Goal: Information Seeking & Learning: Find specific fact

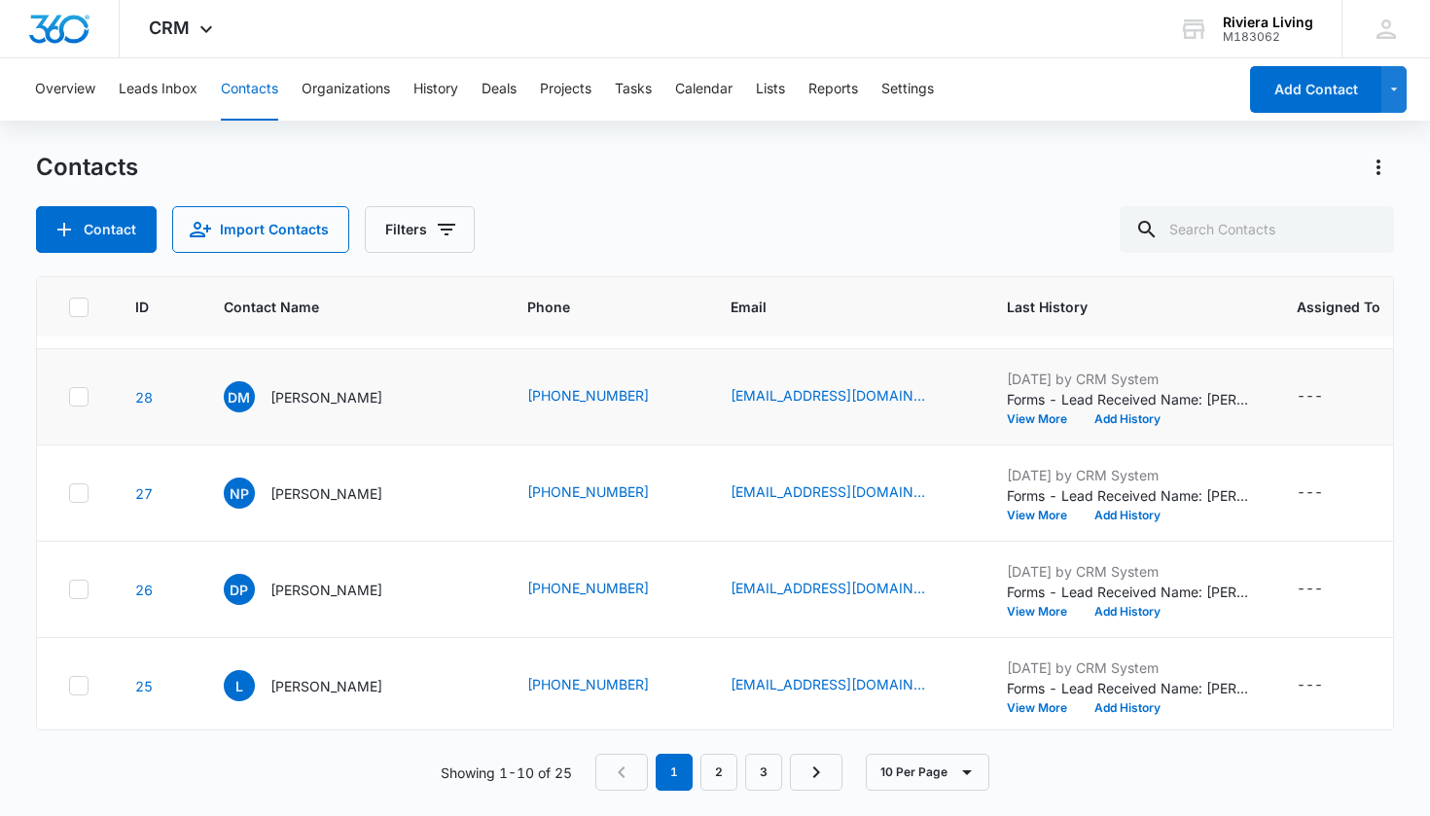
scroll to position [85, 2]
click at [1005, 515] on button "View More" at bounding box center [1042, 516] width 74 height 12
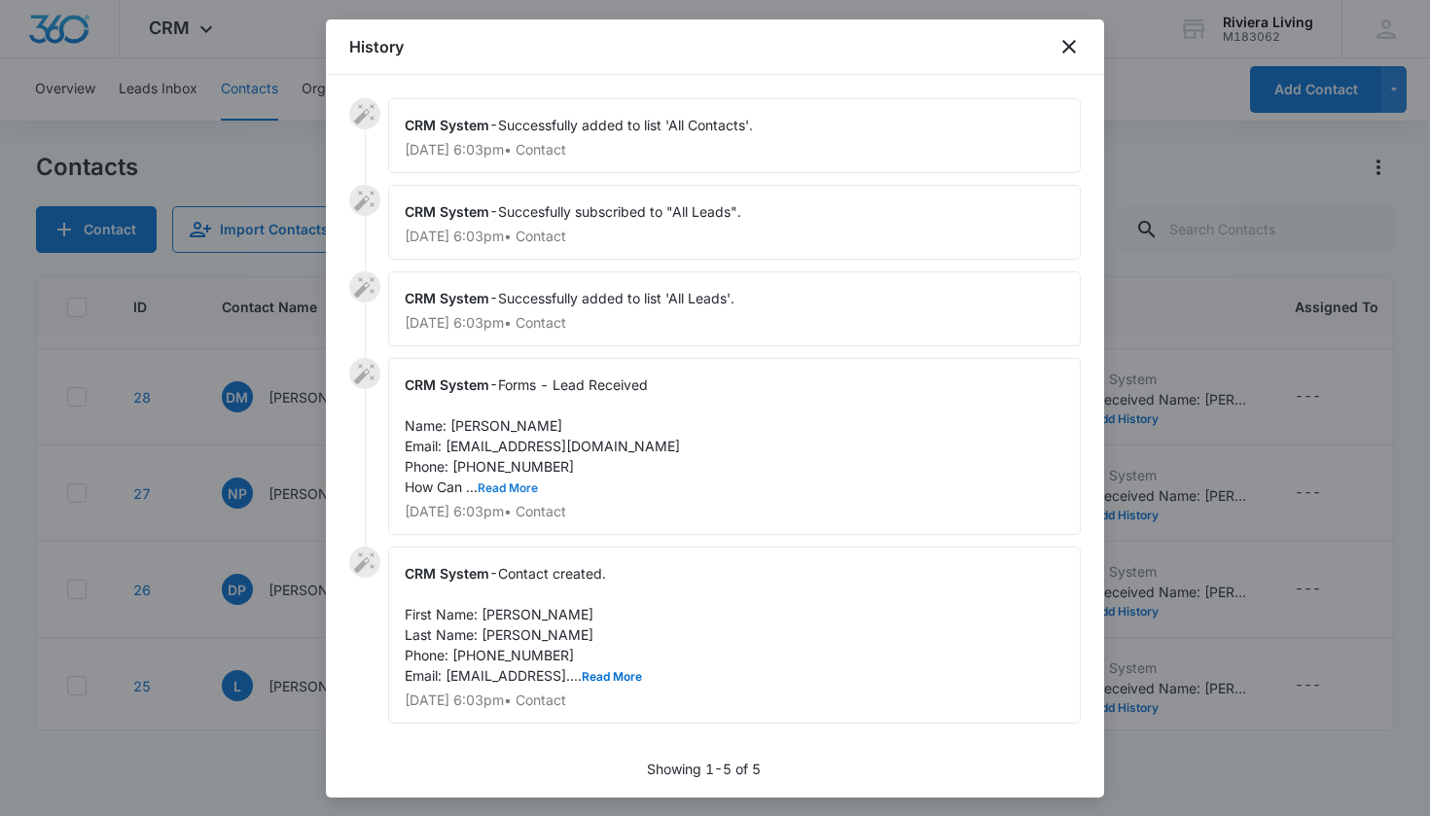
click at [521, 487] on button "Read More" at bounding box center [508, 489] width 60 height 12
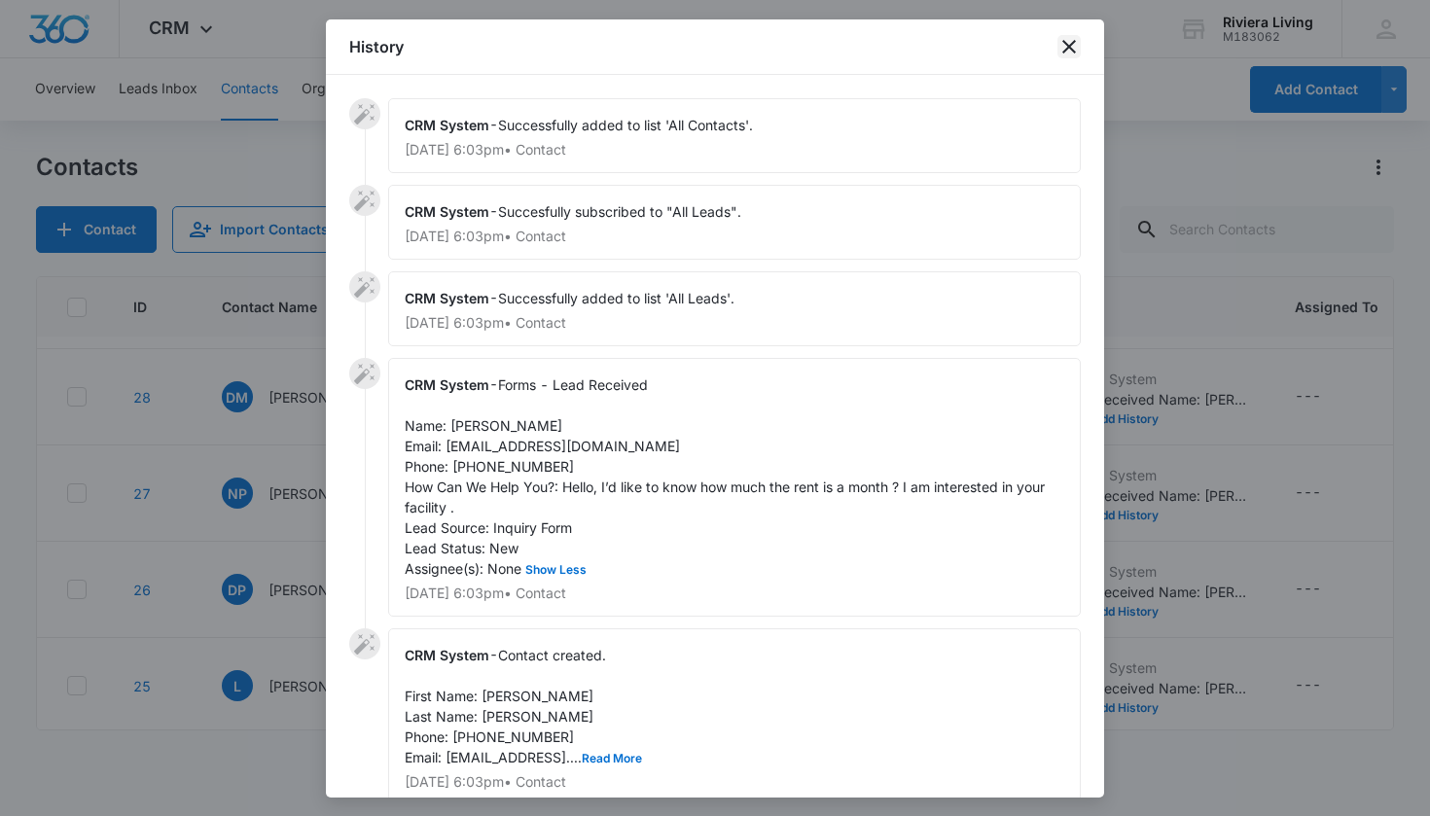
click at [1067, 41] on icon "close" at bounding box center [1069, 46] width 23 height 23
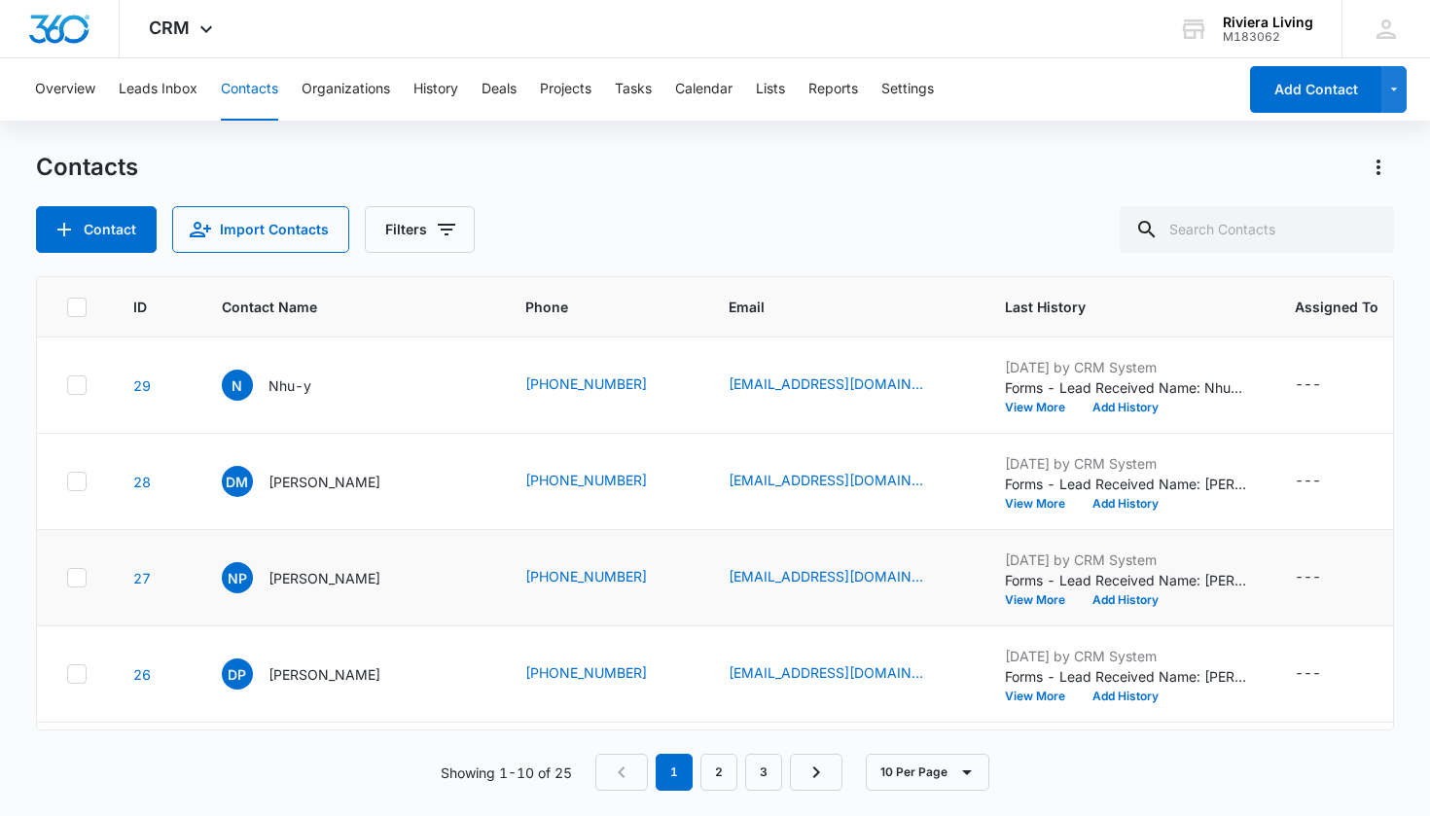
scroll to position [0, 1]
click at [1014, 505] on button "View More" at bounding box center [1043, 504] width 74 height 12
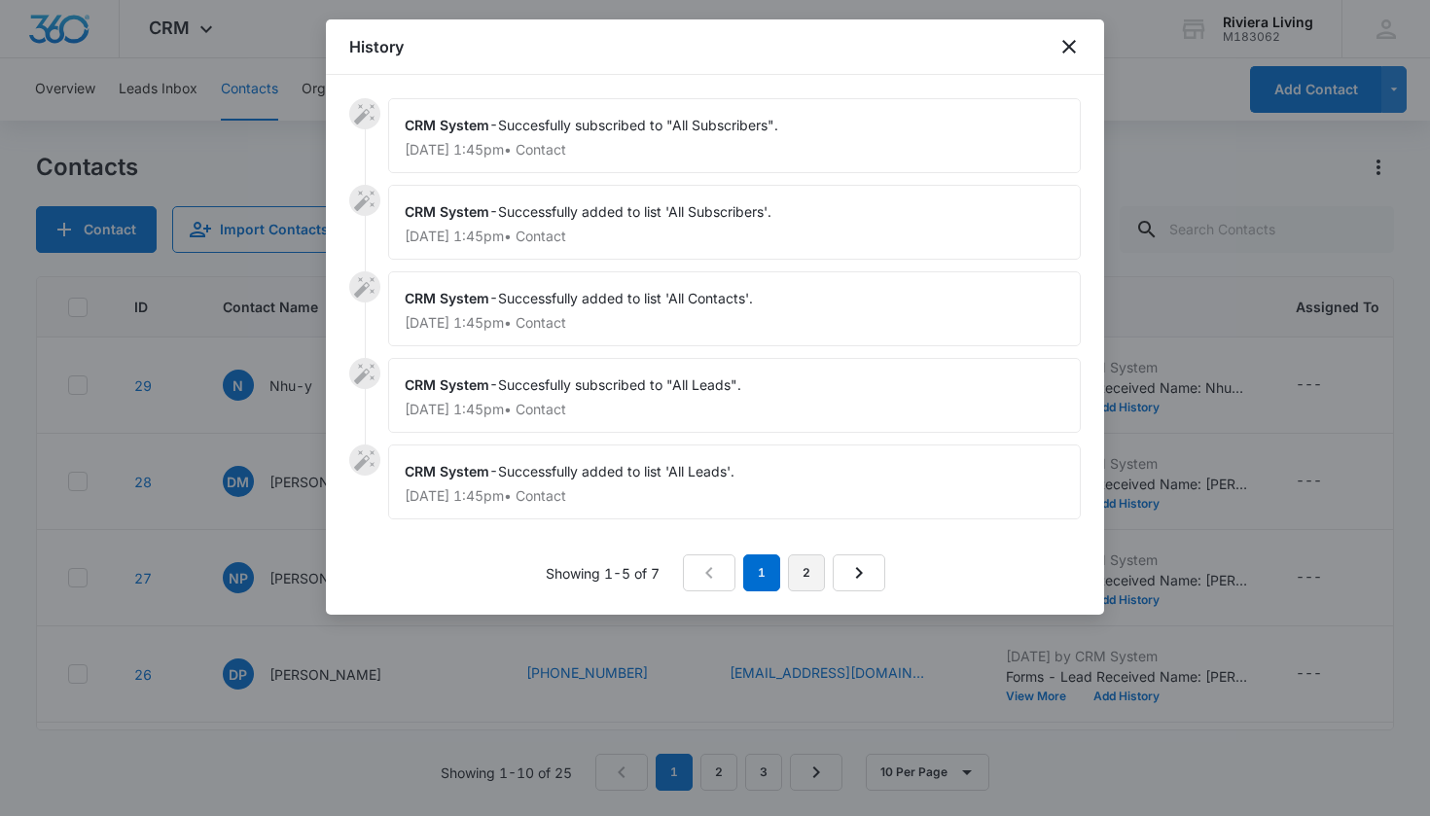
click at [812, 575] on link "2" at bounding box center [806, 573] width 37 height 37
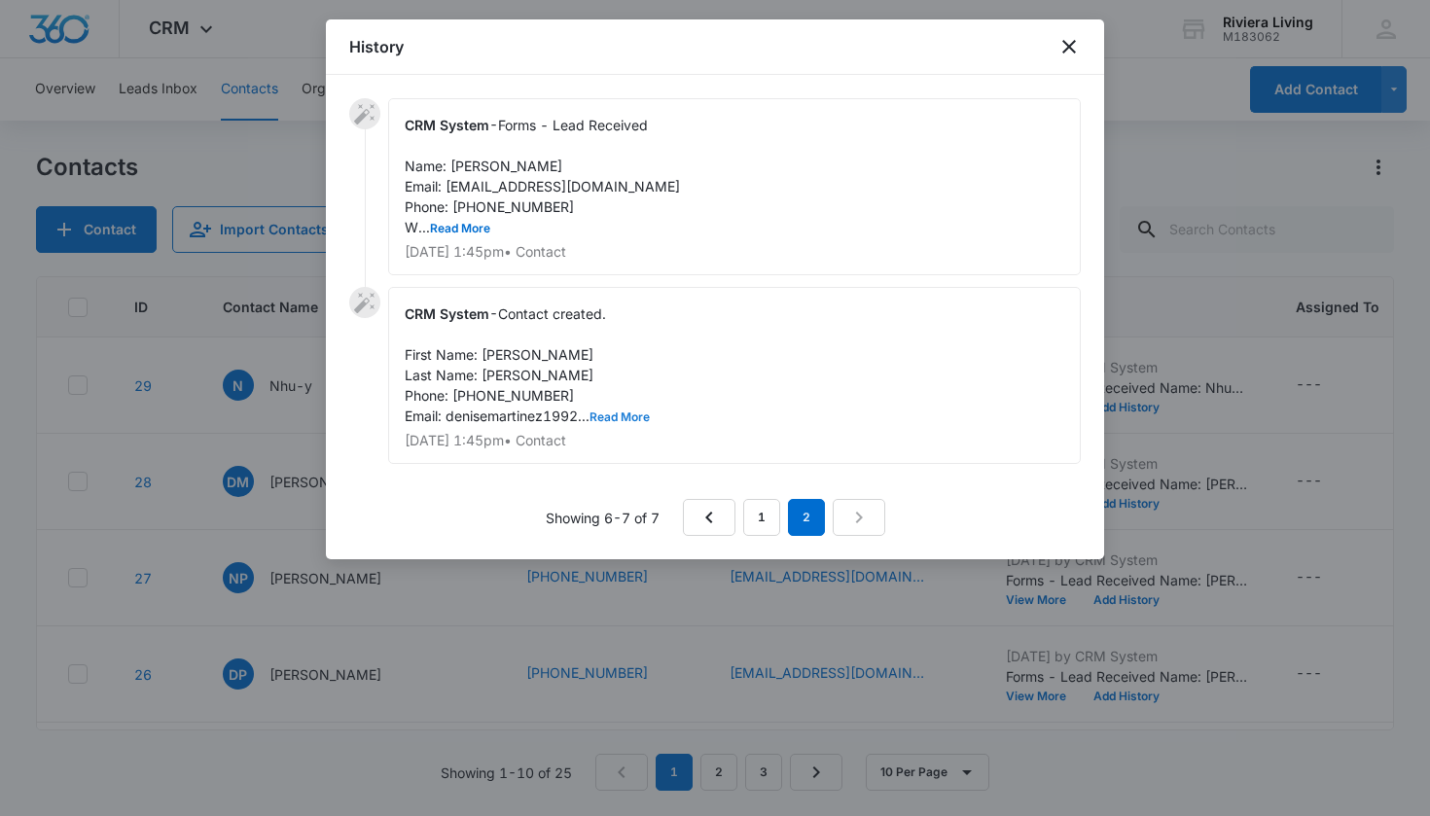
click at [615, 417] on button "Read More" at bounding box center [620, 418] width 60 height 12
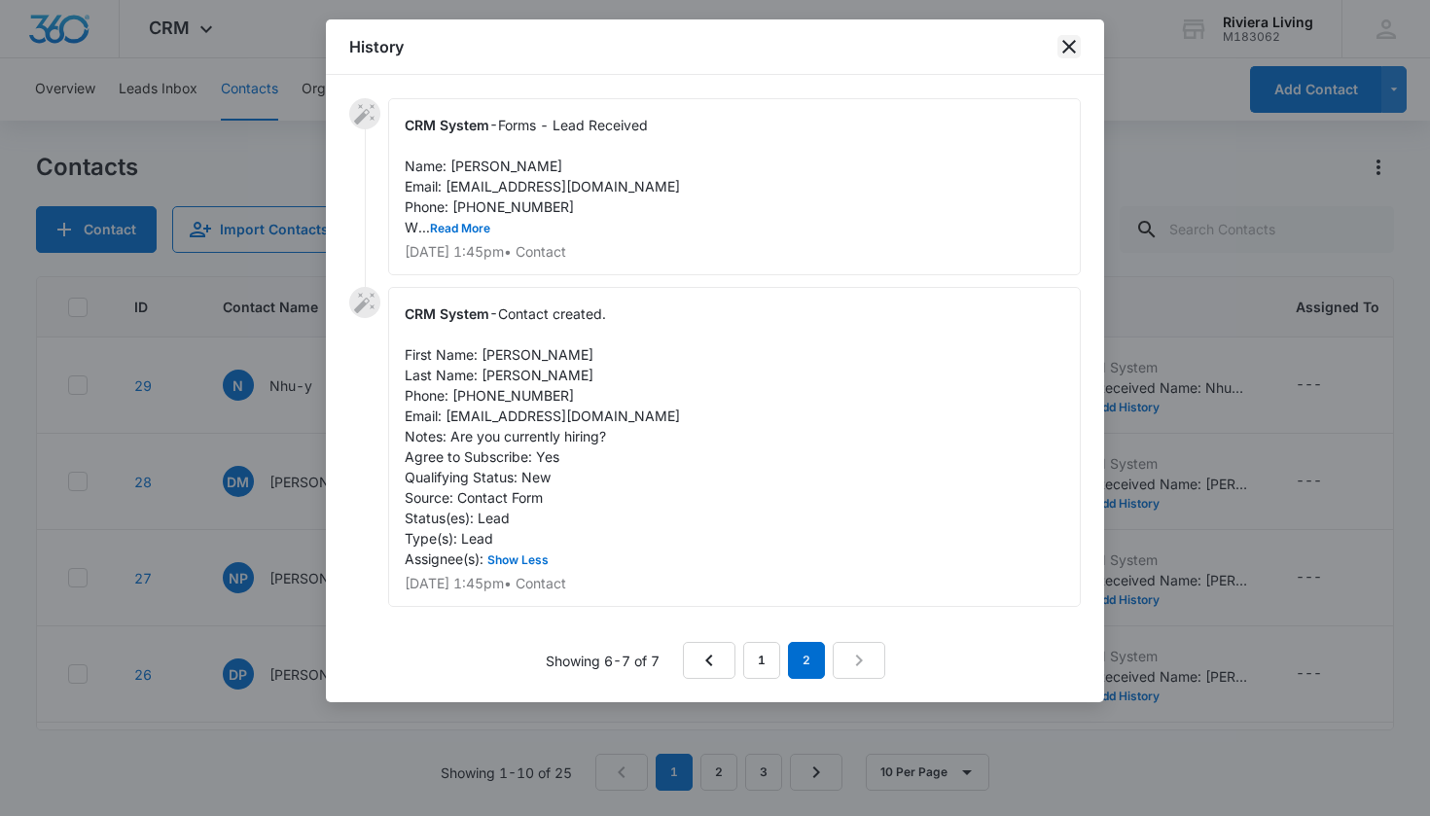
click at [1074, 48] on icon "close" at bounding box center [1069, 46] width 23 height 23
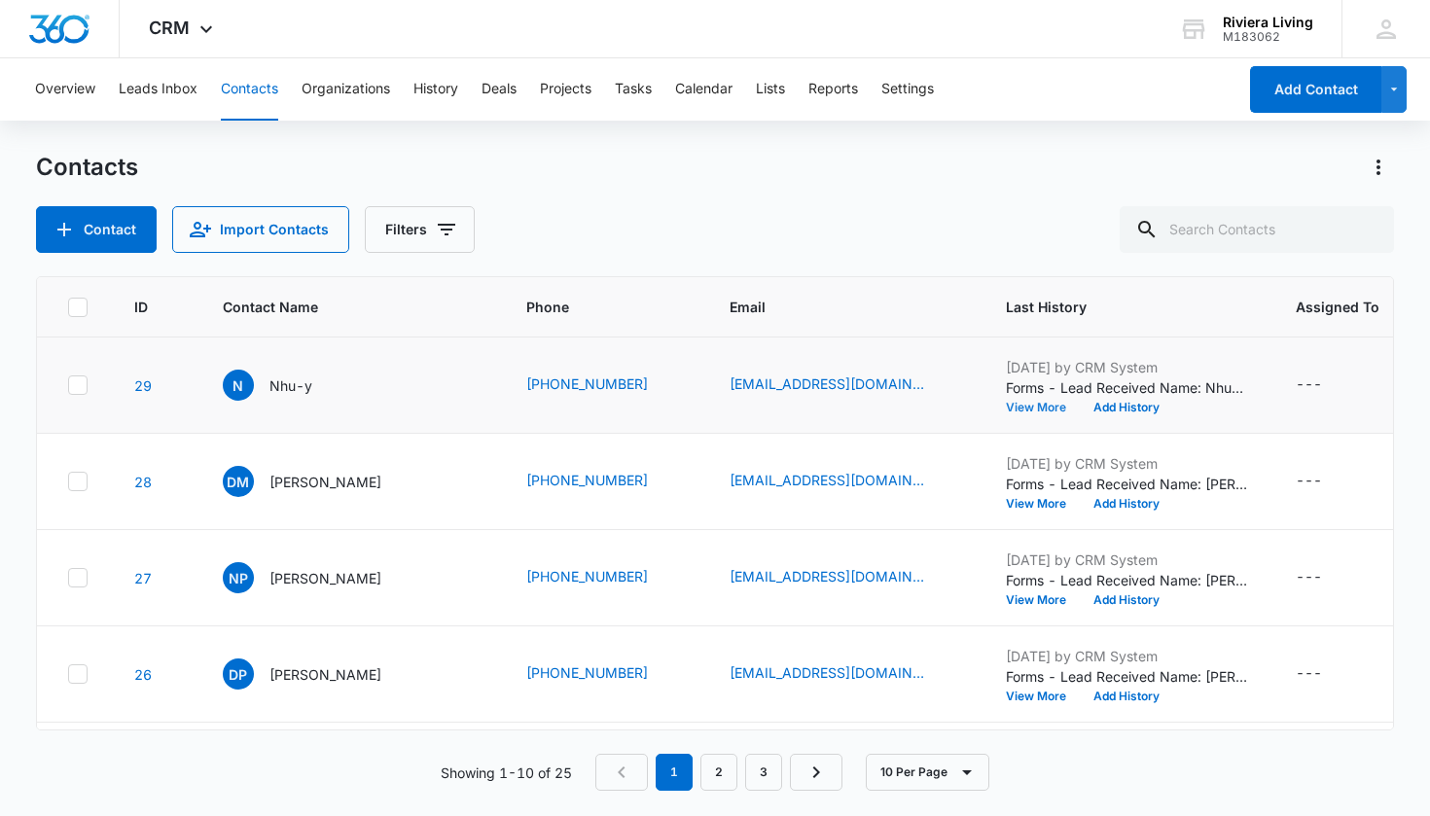
click at [1018, 406] on button "View More" at bounding box center [1043, 408] width 74 height 12
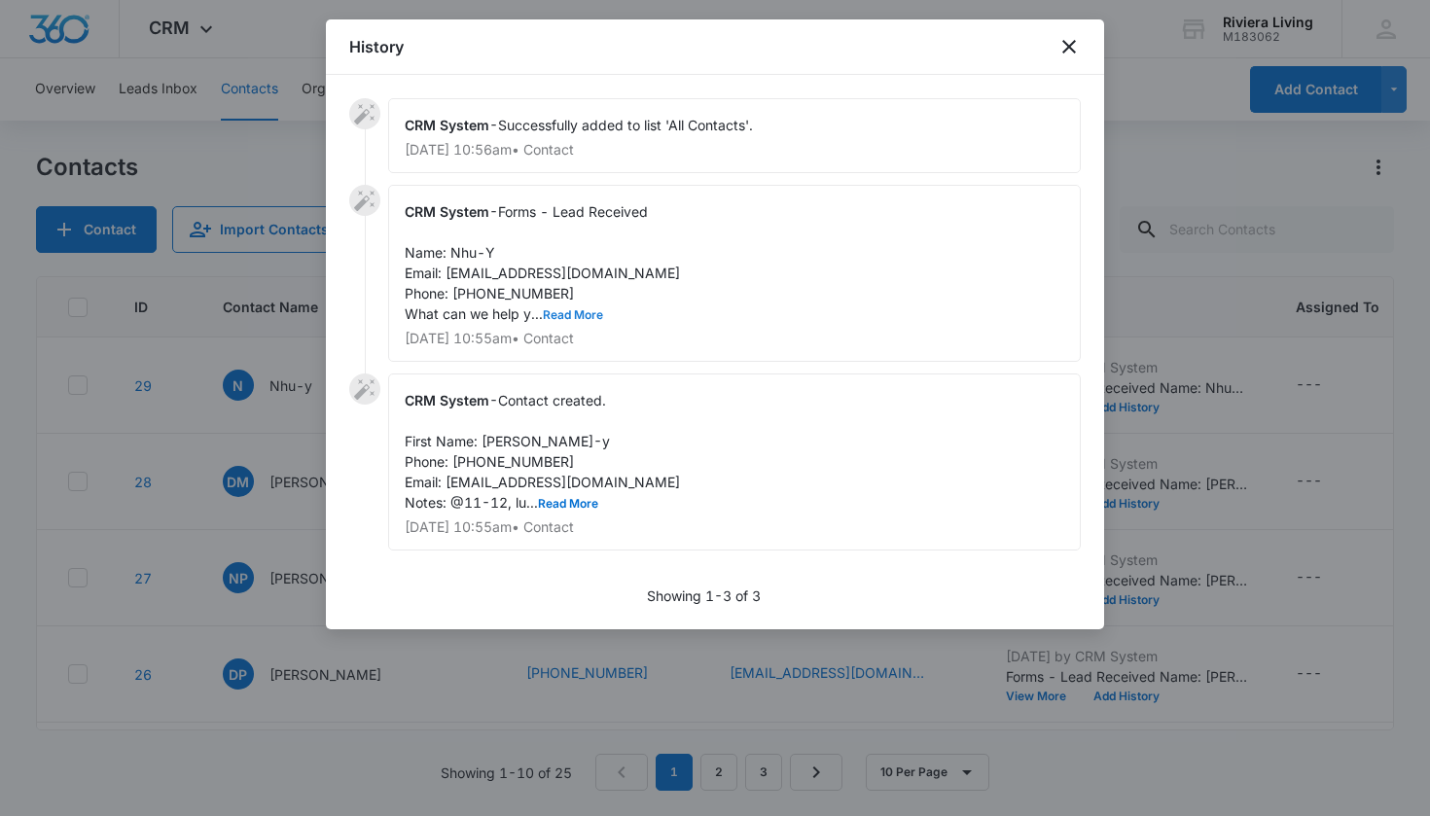
click at [566, 319] on button "Read More" at bounding box center [573, 315] width 60 height 12
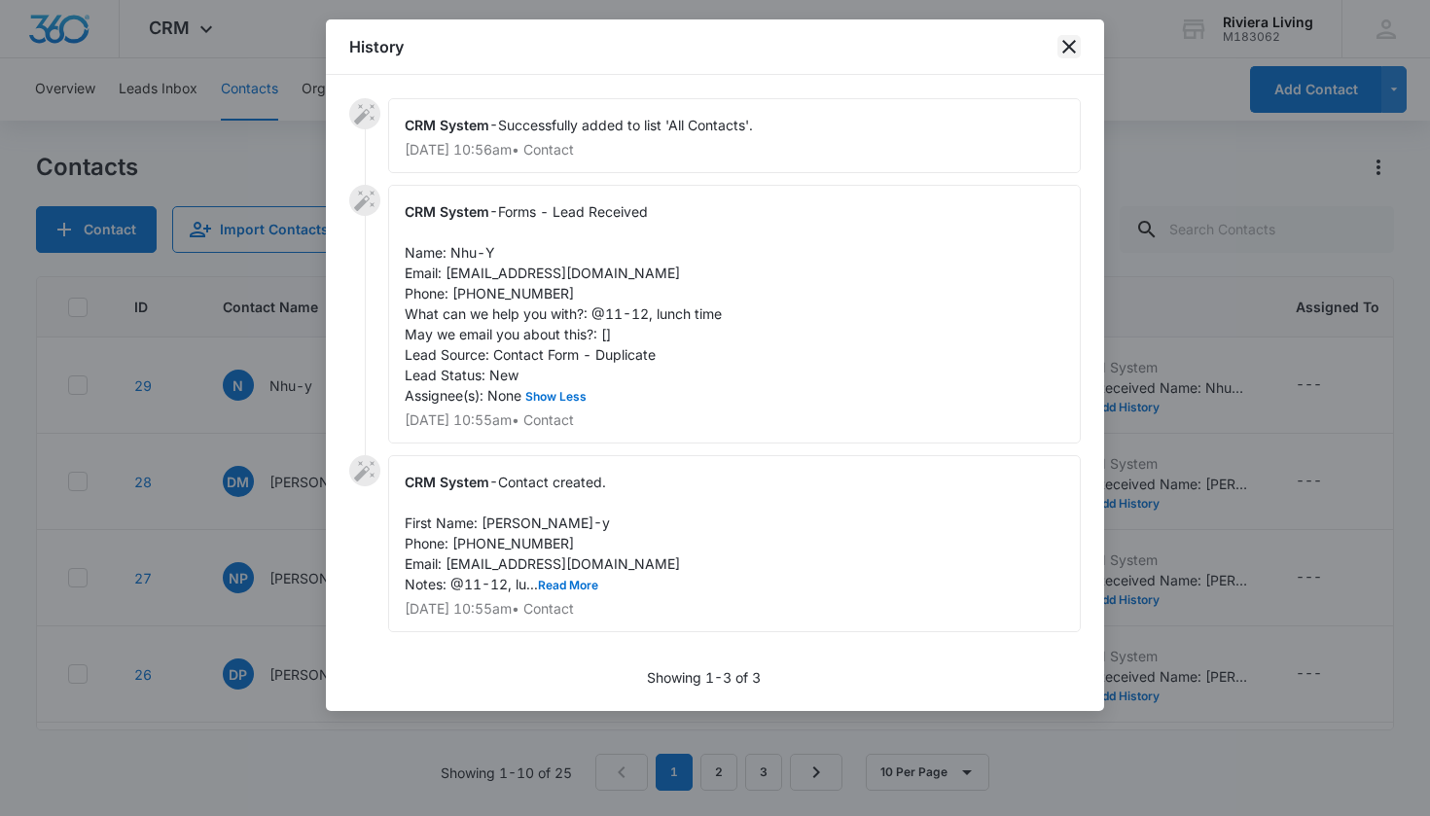
click at [1070, 51] on icon "close" at bounding box center [1069, 46] width 23 height 23
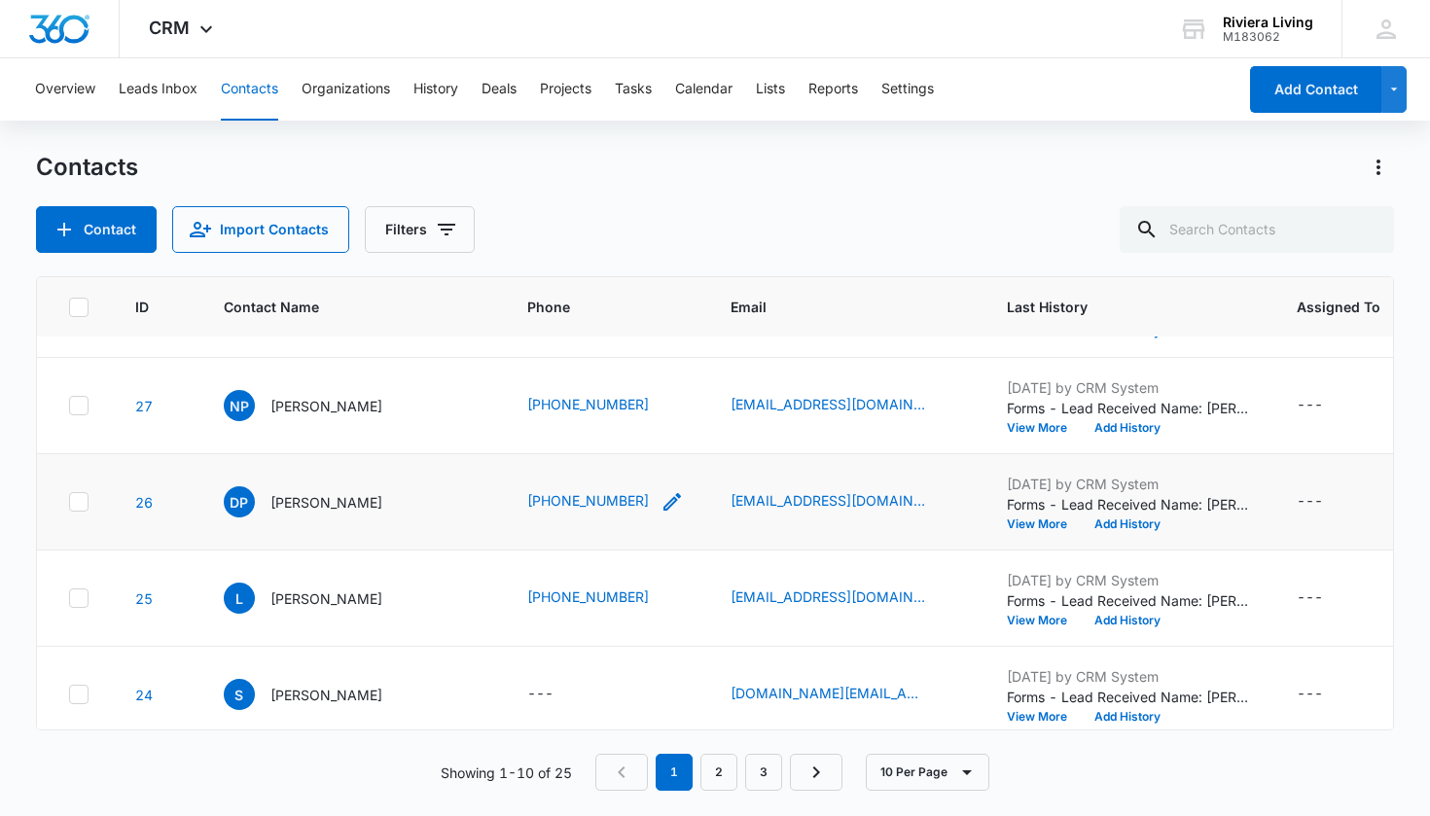
scroll to position [177, 0]
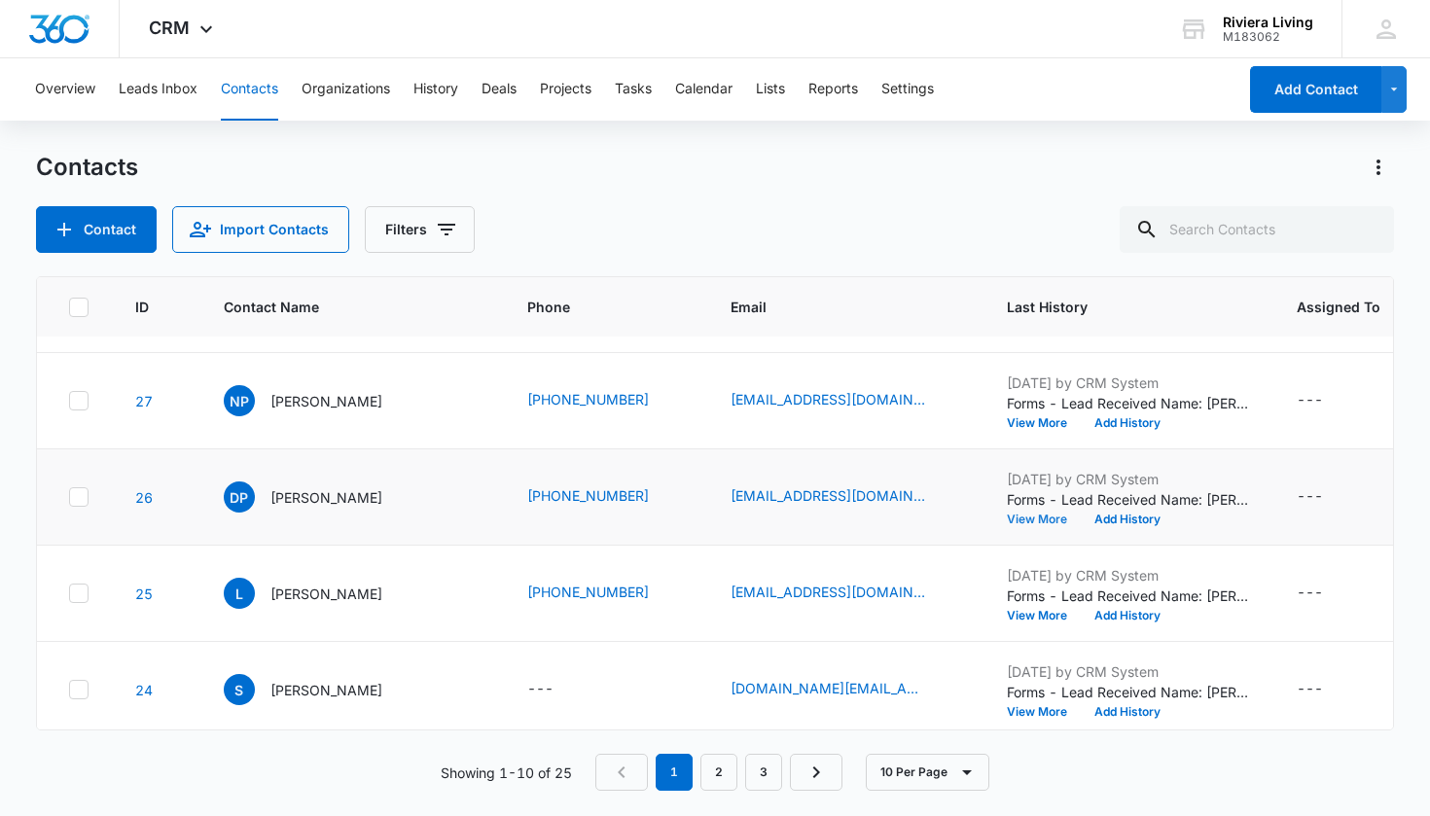
click at [1038, 518] on button "View More" at bounding box center [1044, 520] width 74 height 12
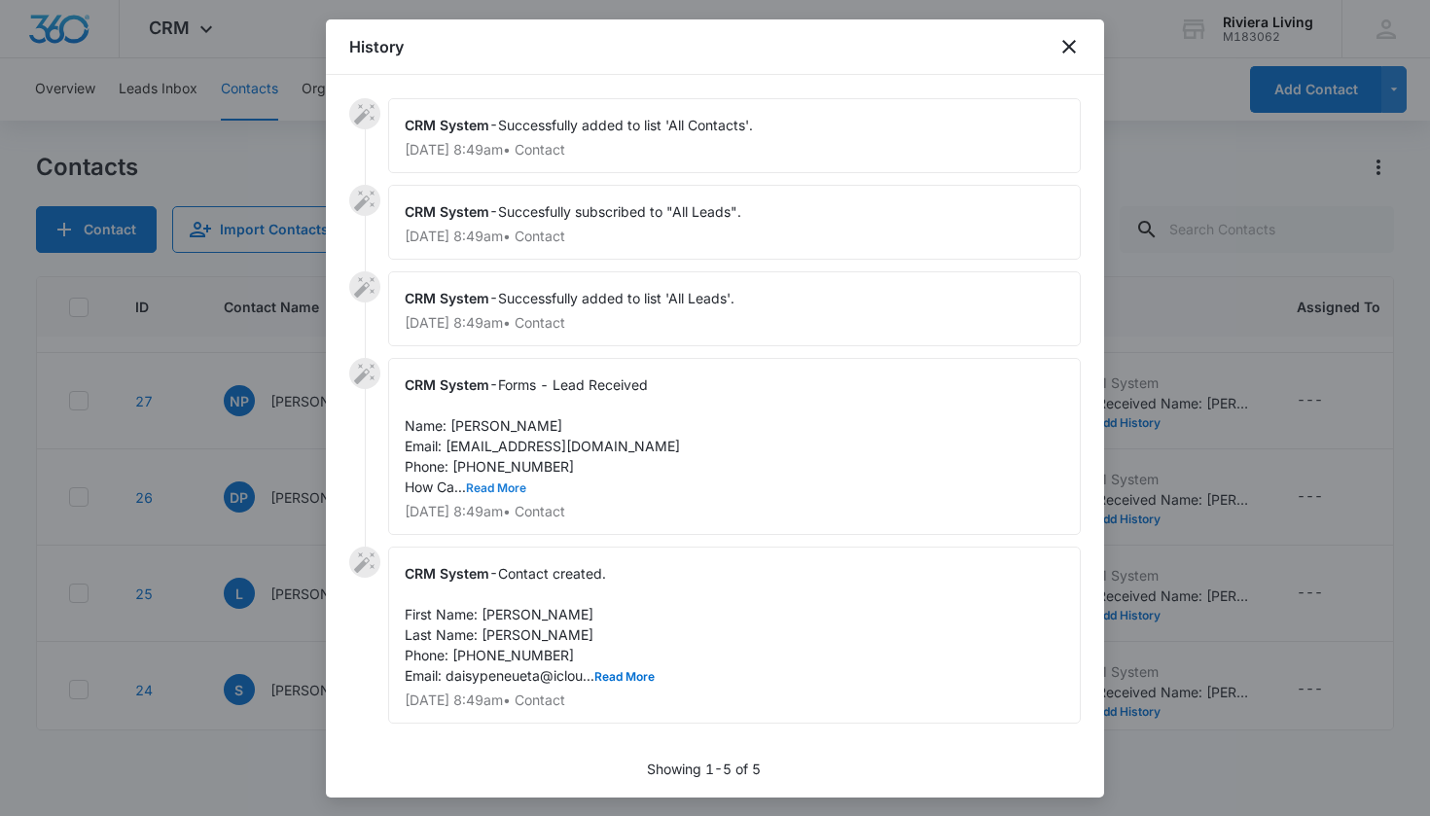
click at [504, 487] on button "Read More" at bounding box center [496, 489] width 60 height 12
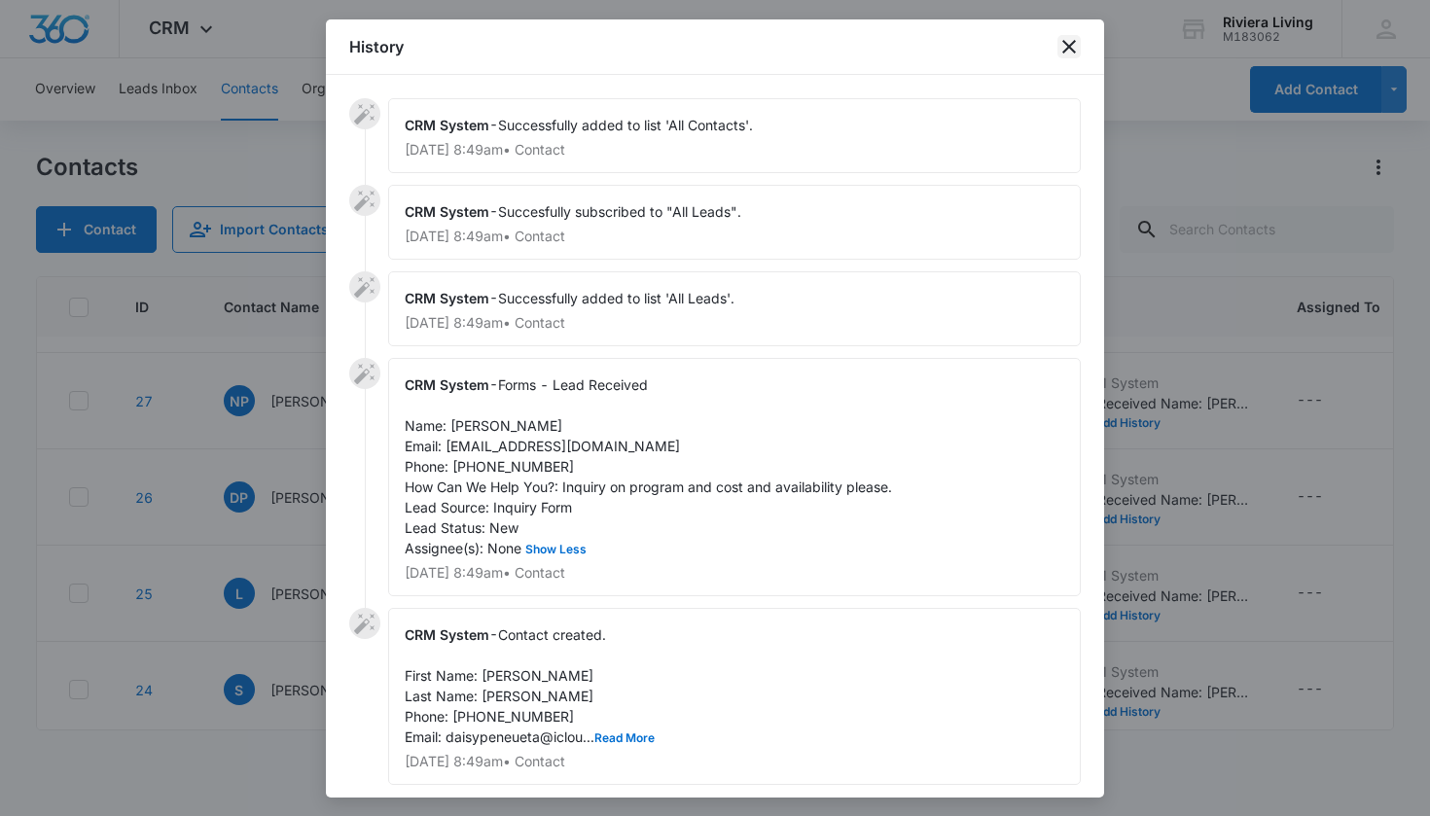
click at [1066, 47] on icon "close" at bounding box center [1069, 46] width 23 height 23
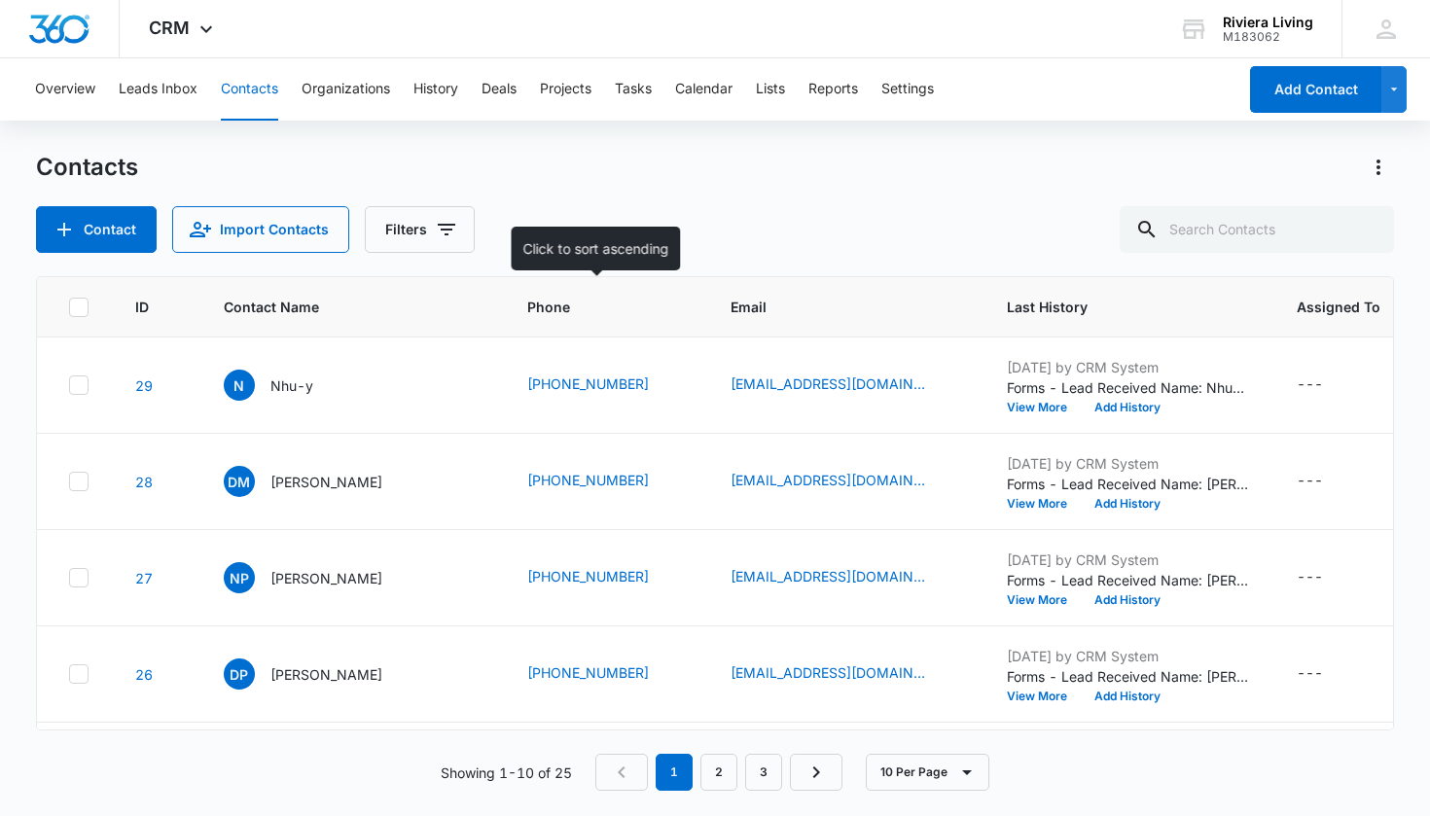
scroll to position [0, 0]
click at [800, 383] on link "[EMAIL_ADDRESS][DOMAIN_NAME]" at bounding box center [828, 384] width 195 height 20
click at [1034, 411] on button "View More" at bounding box center [1044, 408] width 74 height 12
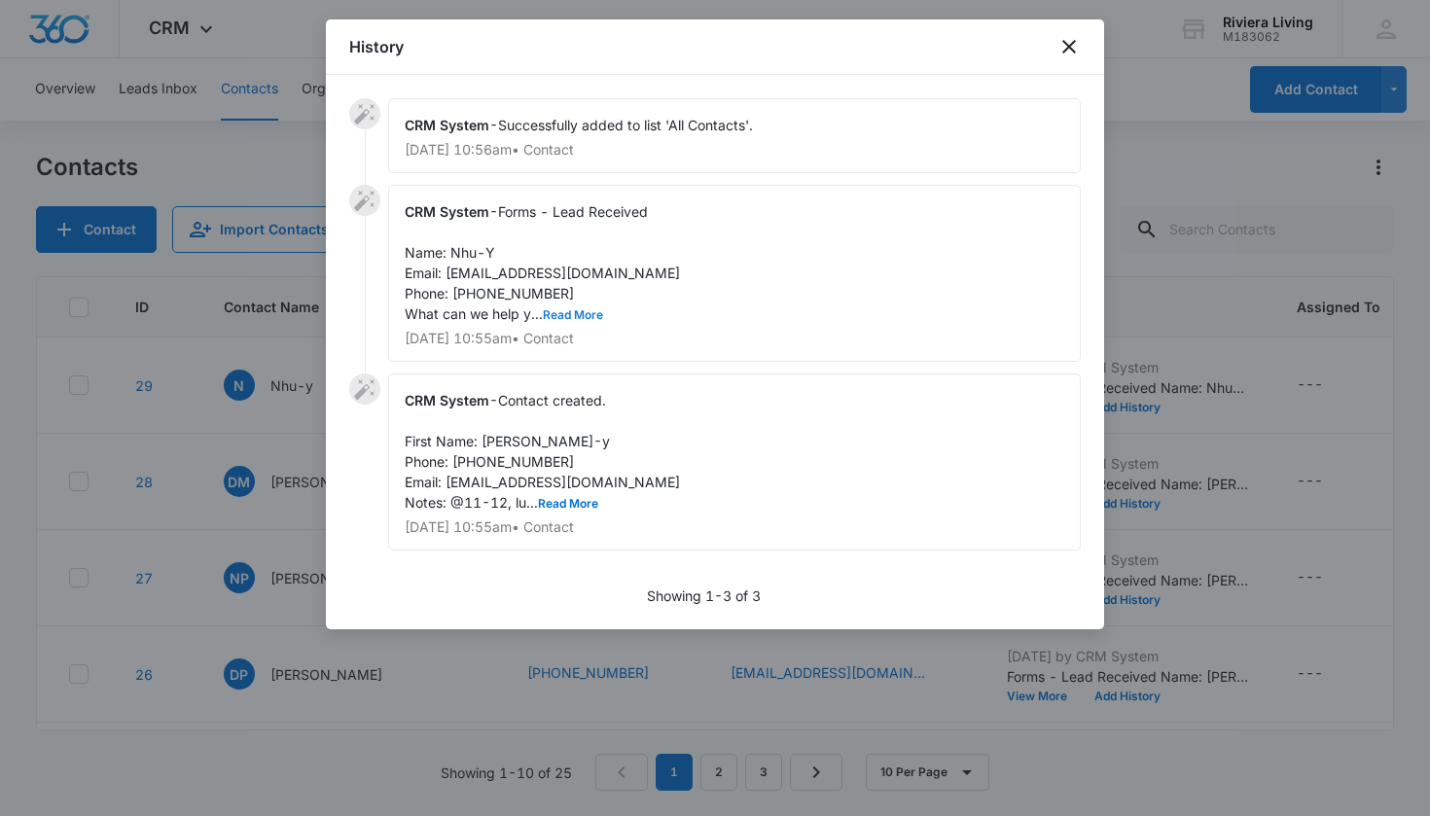
click at [578, 314] on button "Read More" at bounding box center [573, 315] width 60 height 12
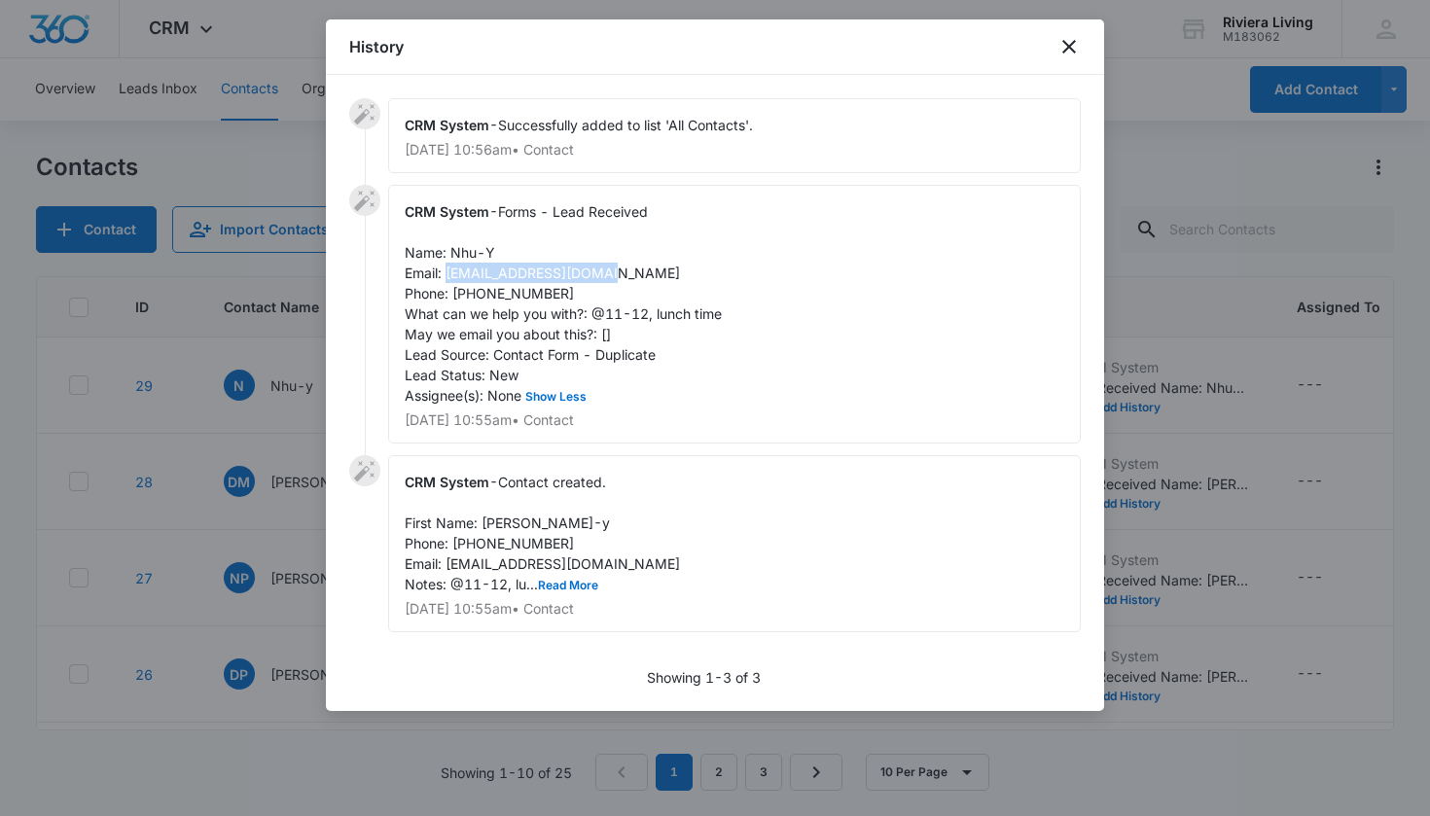
drag, startPoint x: 448, startPoint y: 272, endPoint x: 675, endPoint y: 272, distance: 227.7
click at [675, 272] on div "CRM System - Forms - Lead Received Name: Nhu-Y Email: [EMAIL_ADDRESS][DOMAIN_NA…" at bounding box center [734, 314] width 693 height 259
copy span "[EMAIL_ADDRESS][DOMAIN_NAME]"
drag, startPoint x: 449, startPoint y: 251, endPoint x: 551, endPoint y: 251, distance: 102.2
click at [551, 251] on div "CRM System - Forms - Lead Received Name: Nhu-Y Email: [EMAIL_ADDRESS][DOMAIN_NA…" at bounding box center [734, 314] width 693 height 259
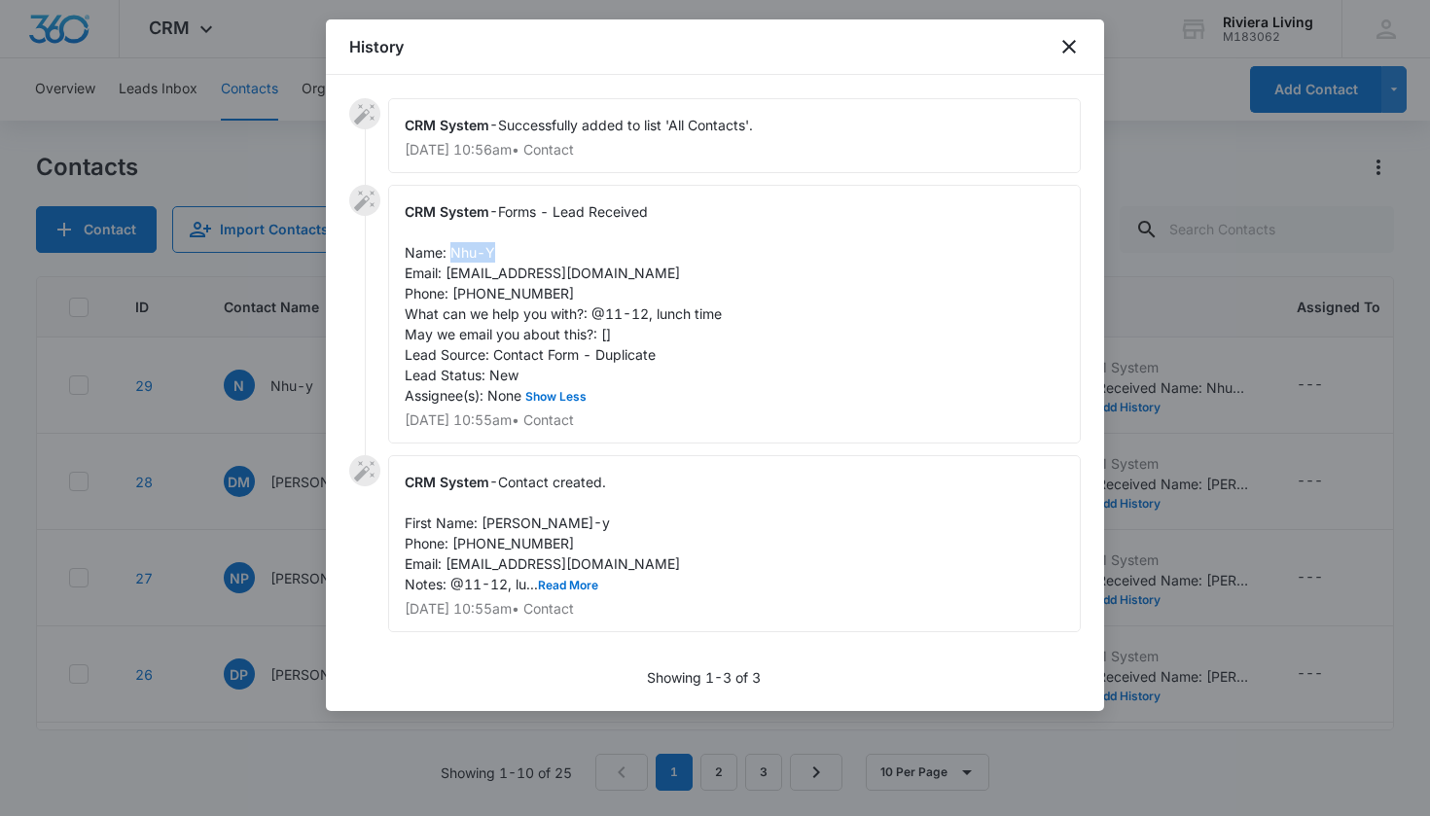
copy span "Nhu-Y"
click at [1064, 53] on icon "close" at bounding box center [1070, 47] width 14 height 14
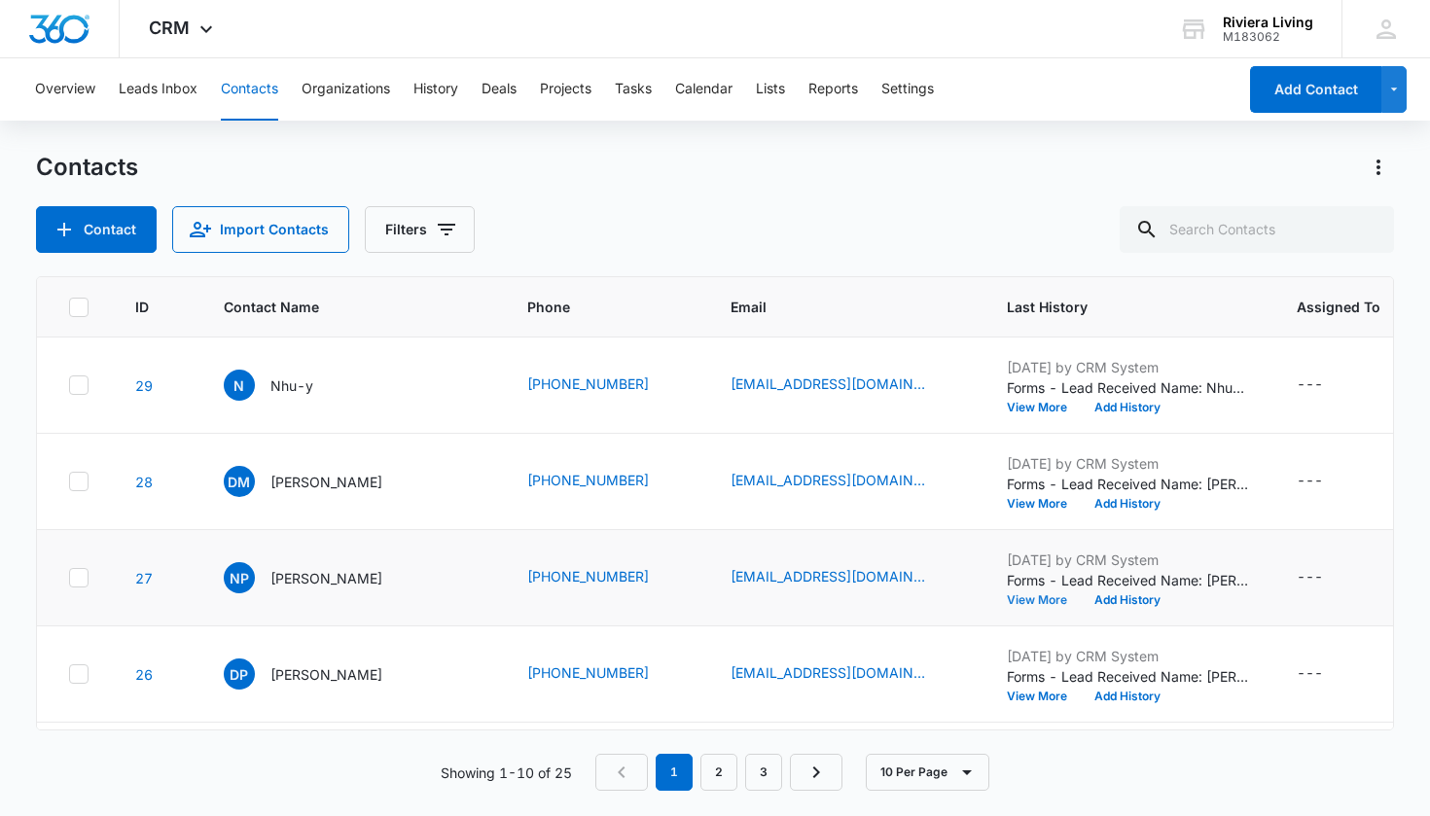
click at [1030, 595] on button "View More" at bounding box center [1044, 601] width 74 height 12
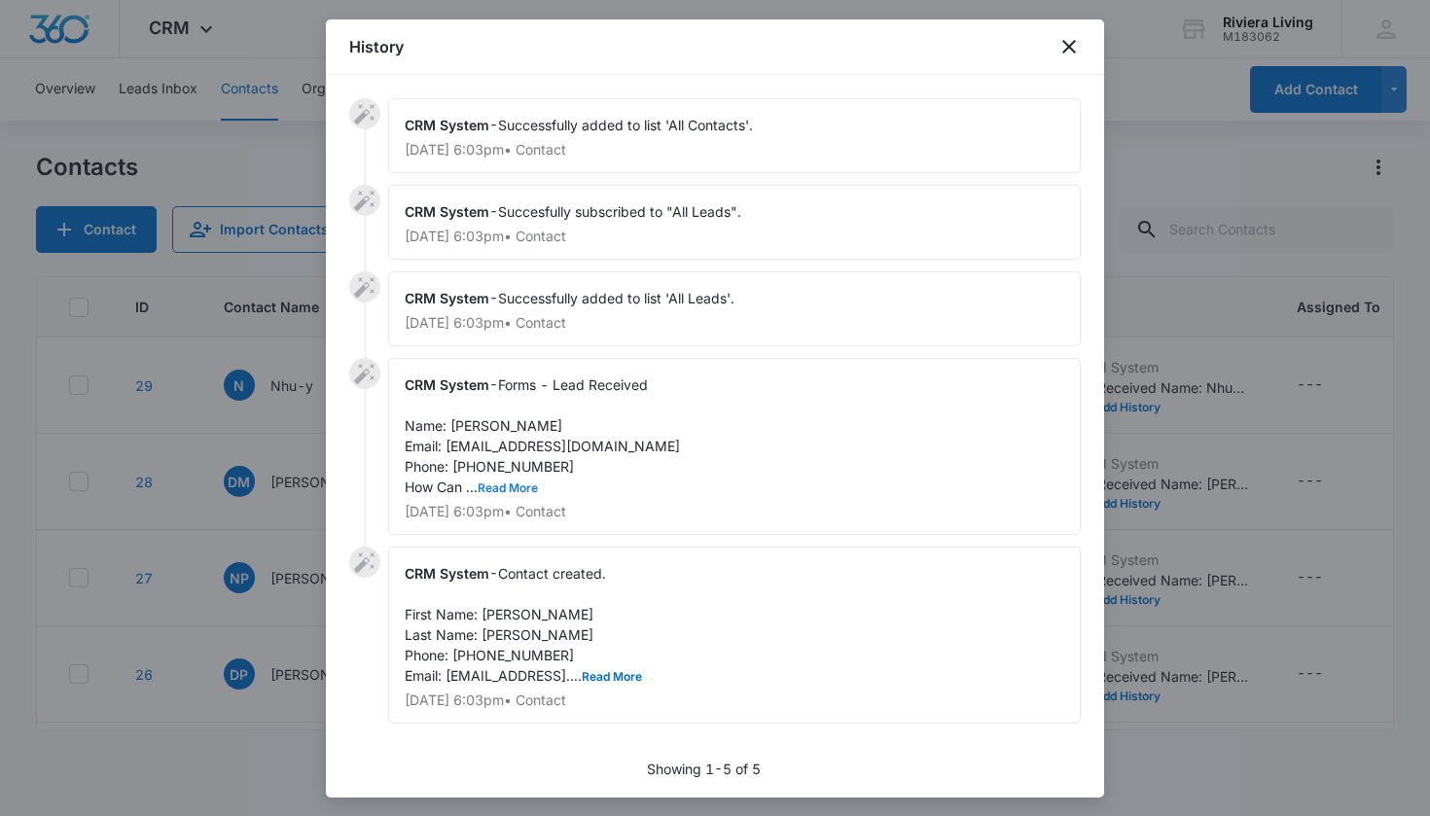
click at [529, 487] on button "Read More" at bounding box center [508, 489] width 60 height 12
